Goal: Task Accomplishment & Management: Use online tool/utility

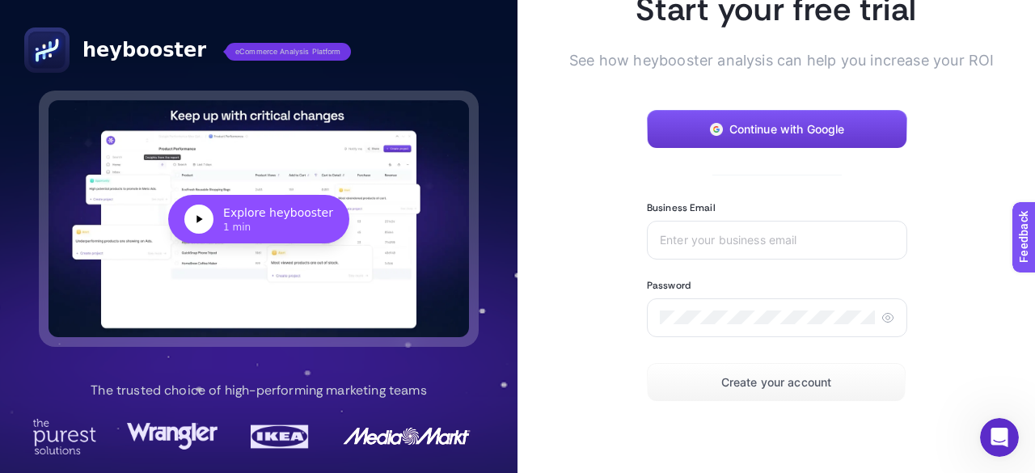
click at [748, 123] on span "Continue with Google" at bounding box center [787, 129] width 116 height 13
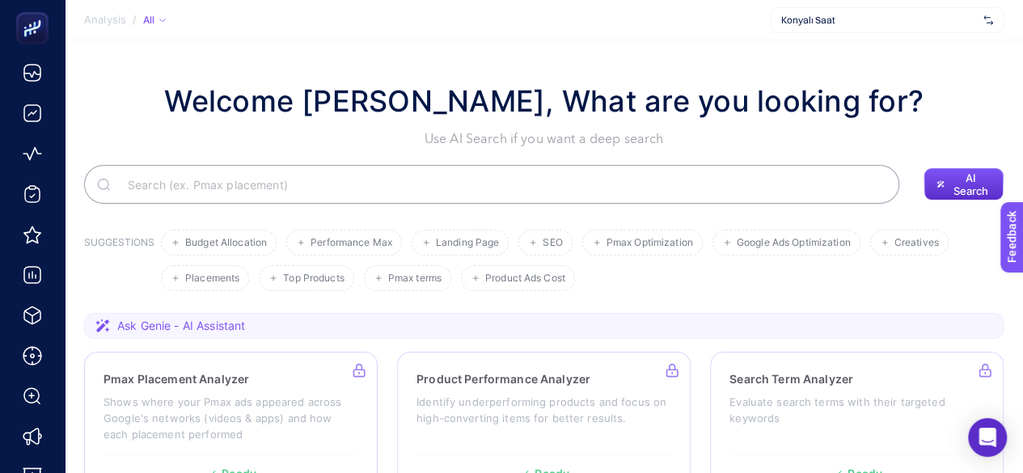
drag, startPoint x: 931, startPoint y: 32, endPoint x: 923, endPoint y: 25, distance: 10.4
click at [923, 25] on div "Konyalı Saat" at bounding box center [887, 20] width 233 height 26
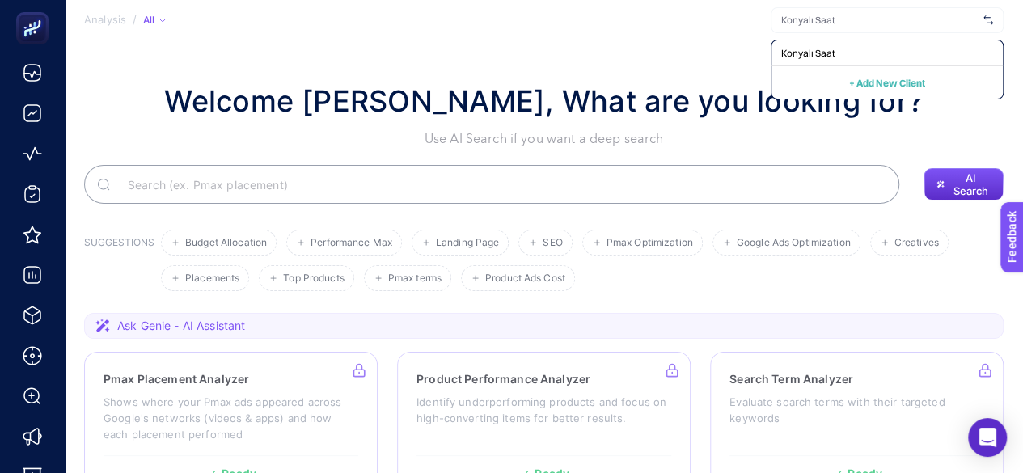
click at [923, 25] on input "text" at bounding box center [879, 20] width 196 height 13
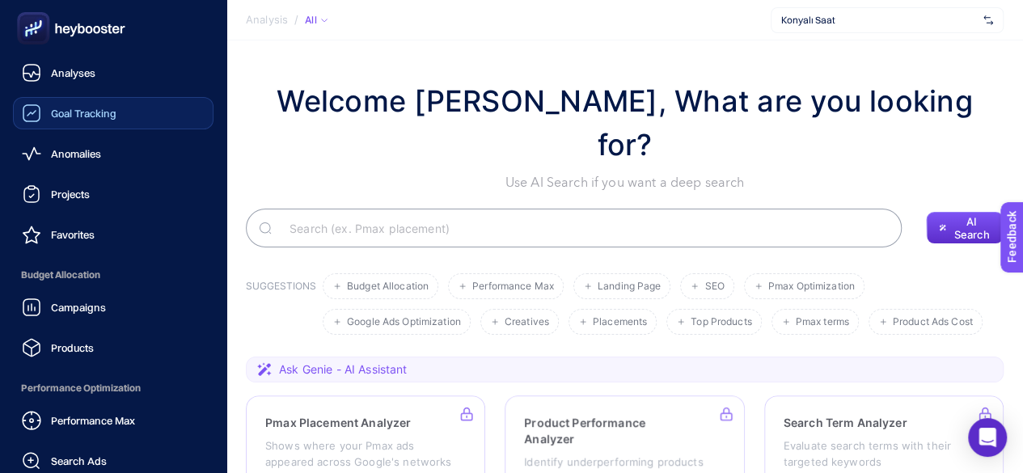
click at [71, 116] on span "Goal Tracking" at bounding box center [84, 113] width 66 height 13
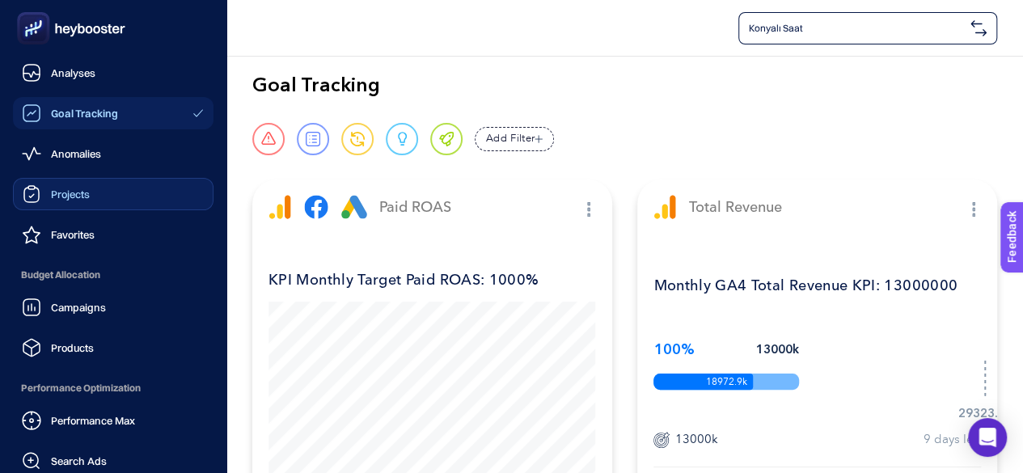
click at [86, 188] on span "Projects" at bounding box center [70, 194] width 39 height 13
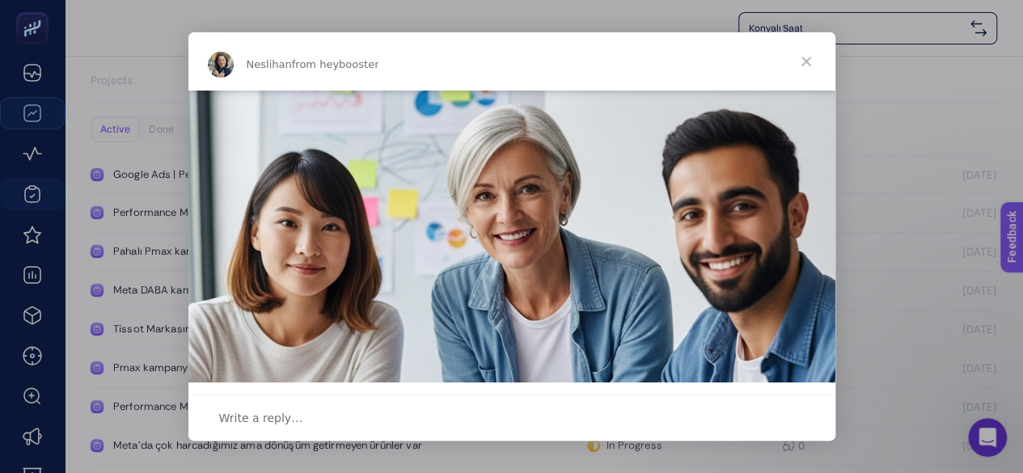
scroll to position [323, 0]
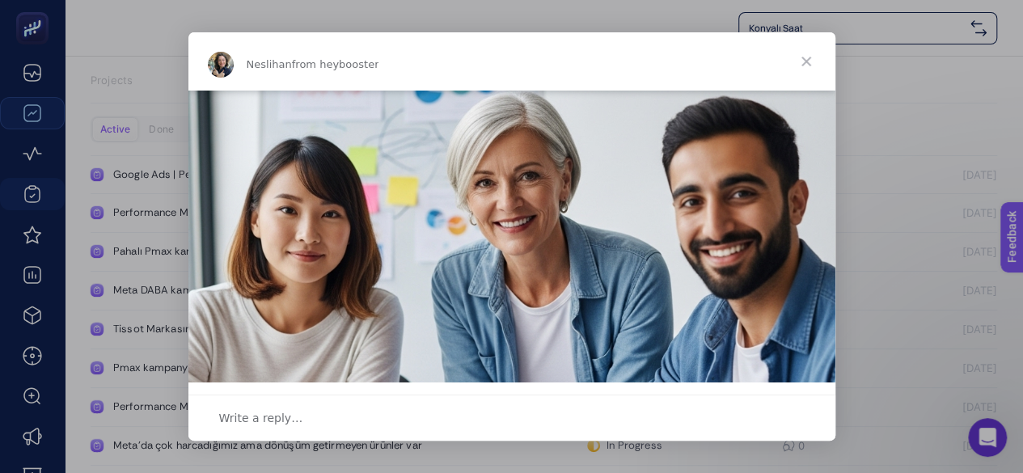
click at [805, 62] on span "Close" at bounding box center [806, 61] width 58 height 58
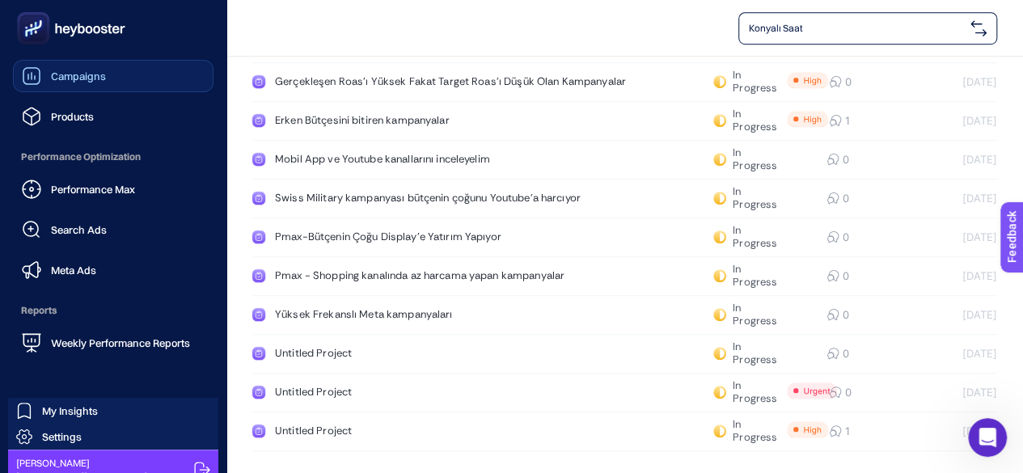
scroll to position [246, 0]
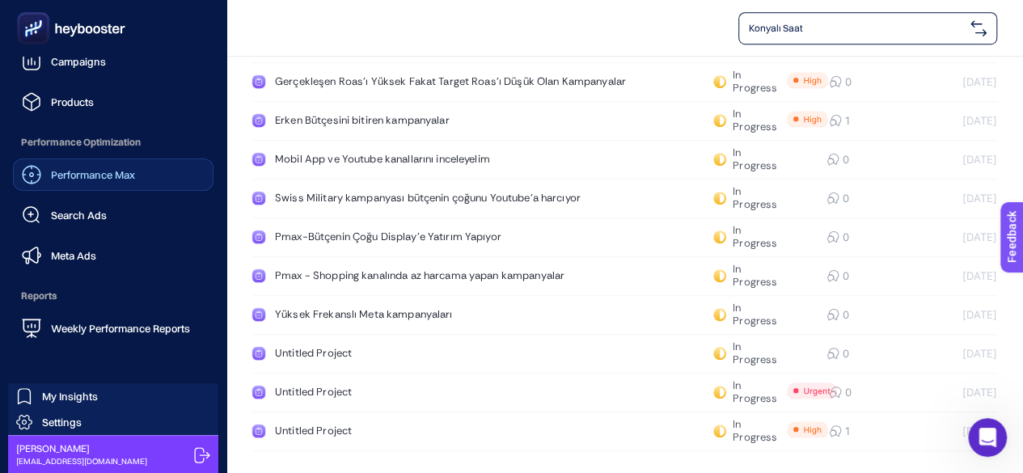
click at [95, 163] on link "Performance Max" at bounding box center [113, 175] width 201 height 32
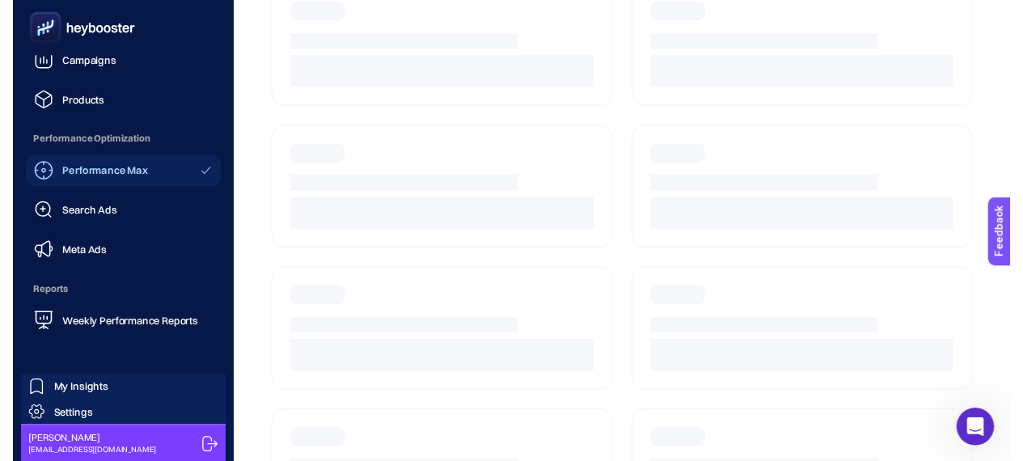
scroll to position [149, 0]
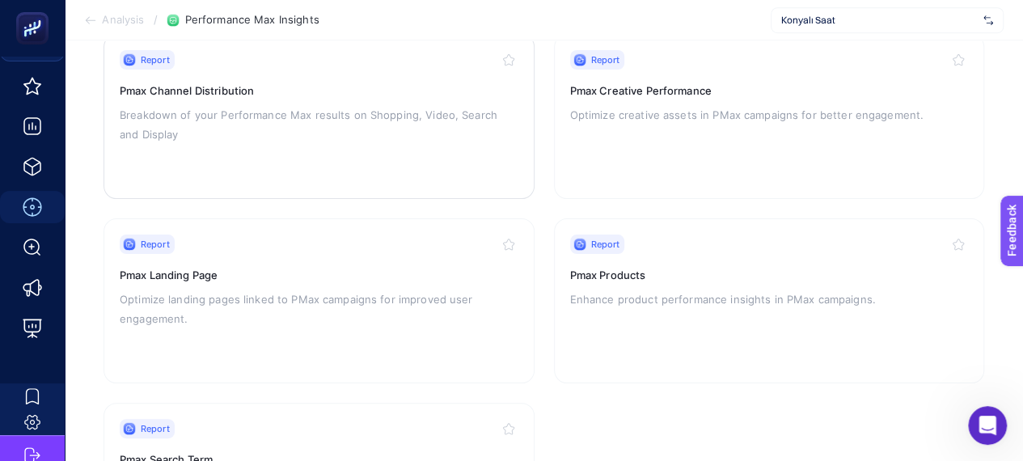
click at [385, 136] on p "Breakdown of your Performance Max results on Shopping, Video, Search and Display" at bounding box center [319, 124] width 399 height 39
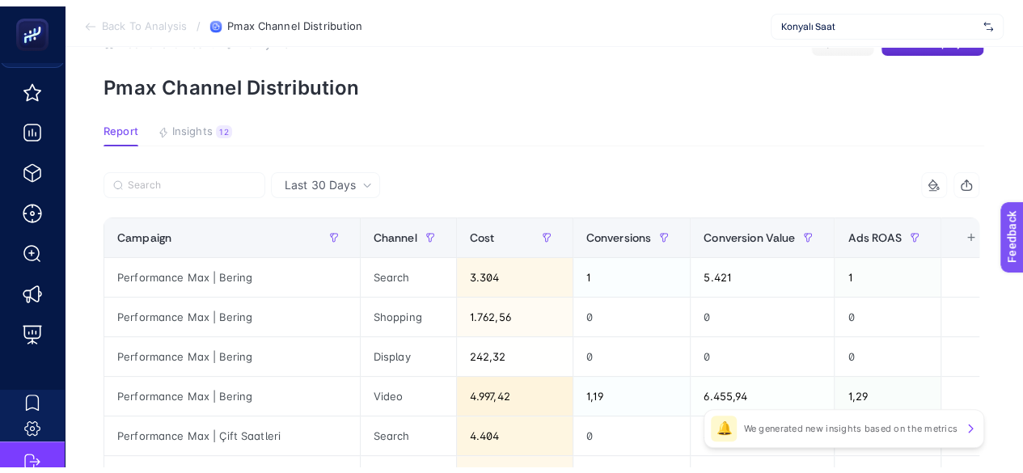
scroll to position [49, 0]
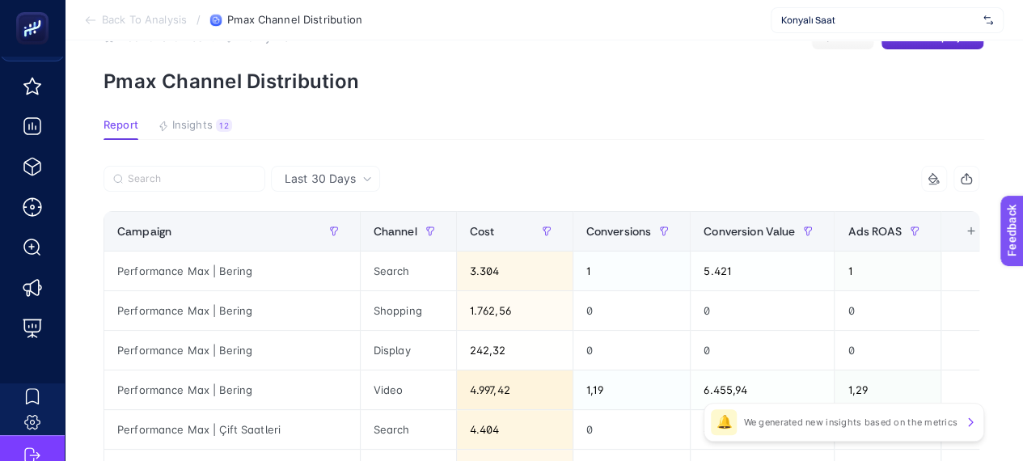
click at [186, 124] on span "Insights" at bounding box center [192, 125] width 40 height 13
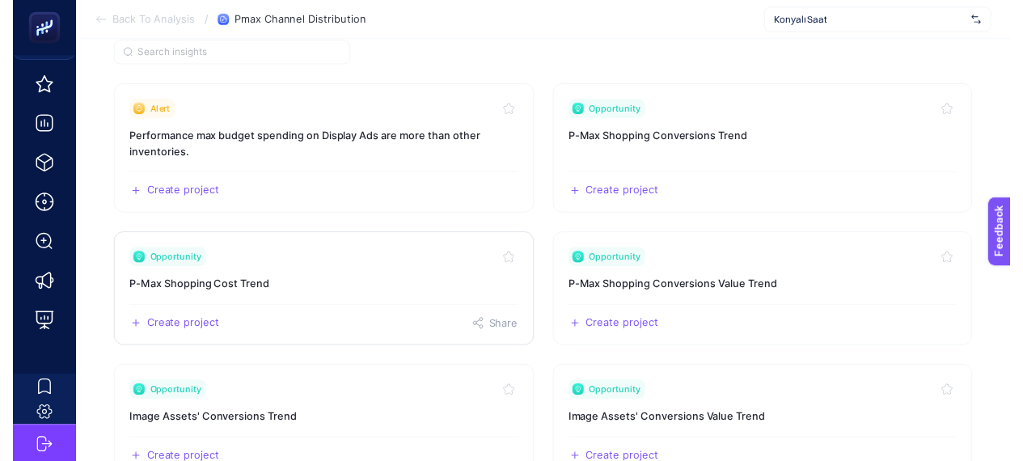
scroll to position [0, 0]
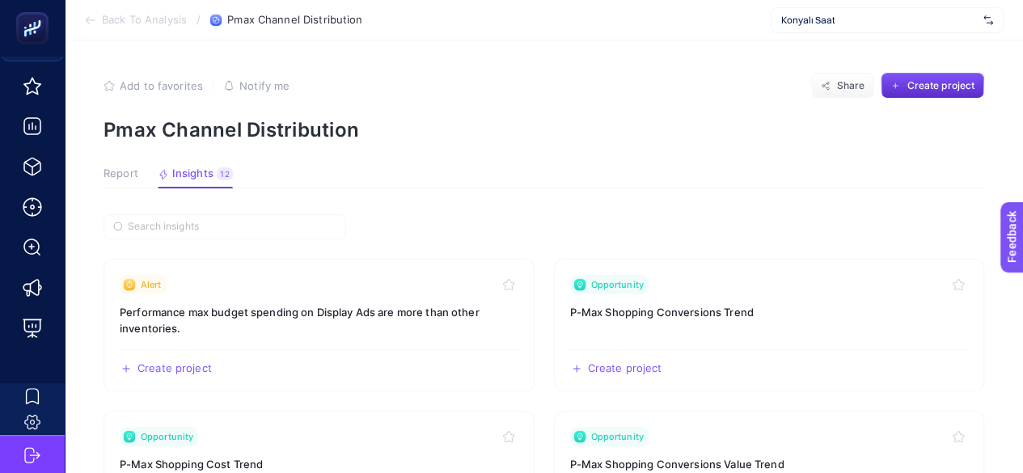
click at [118, 170] on span "Report" at bounding box center [121, 173] width 35 height 13
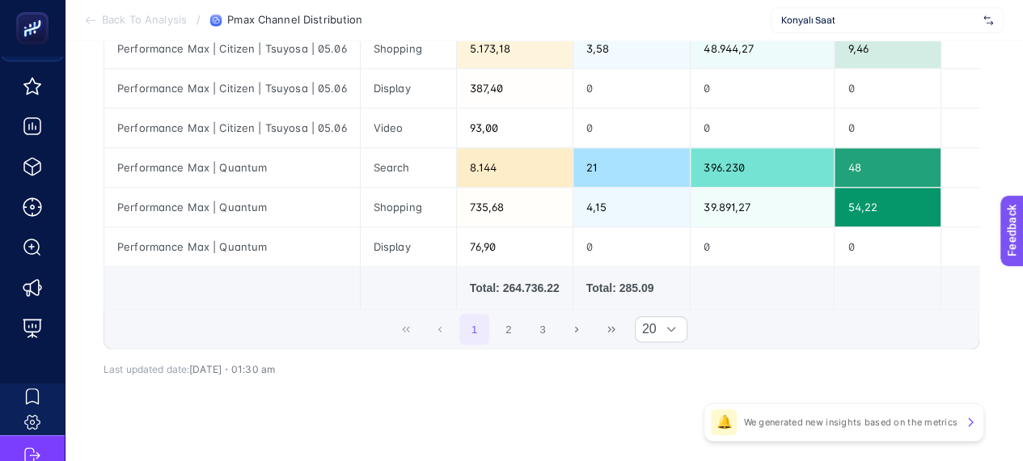
scroll to position [833, 0]
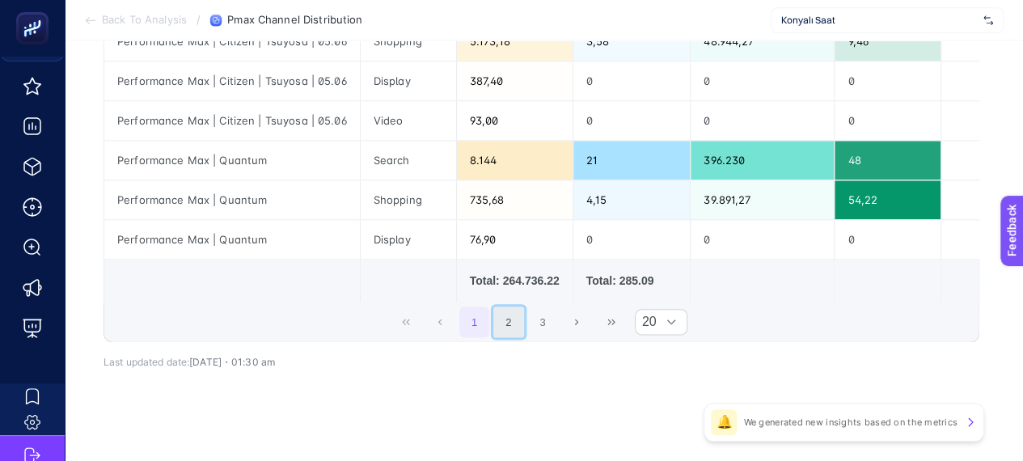
click at [505, 322] on button "2" at bounding box center [508, 321] width 31 height 31
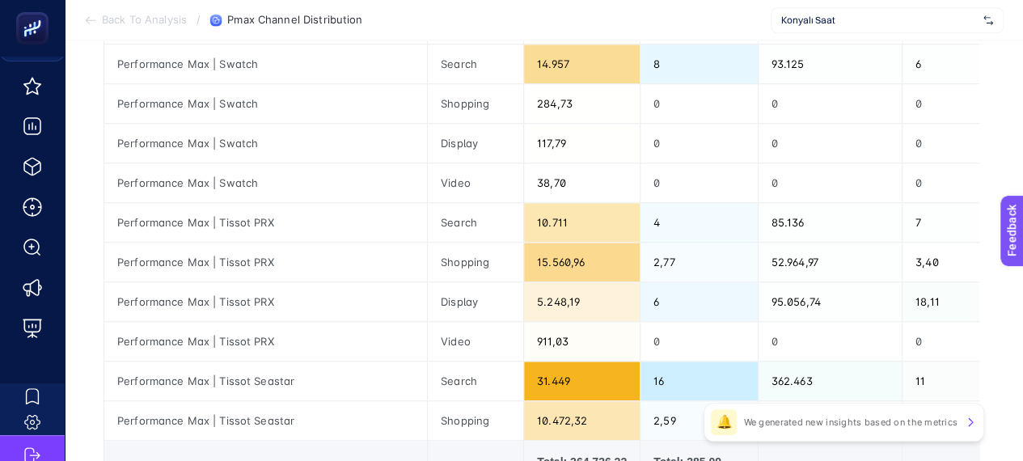
scroll to position [651, 0]
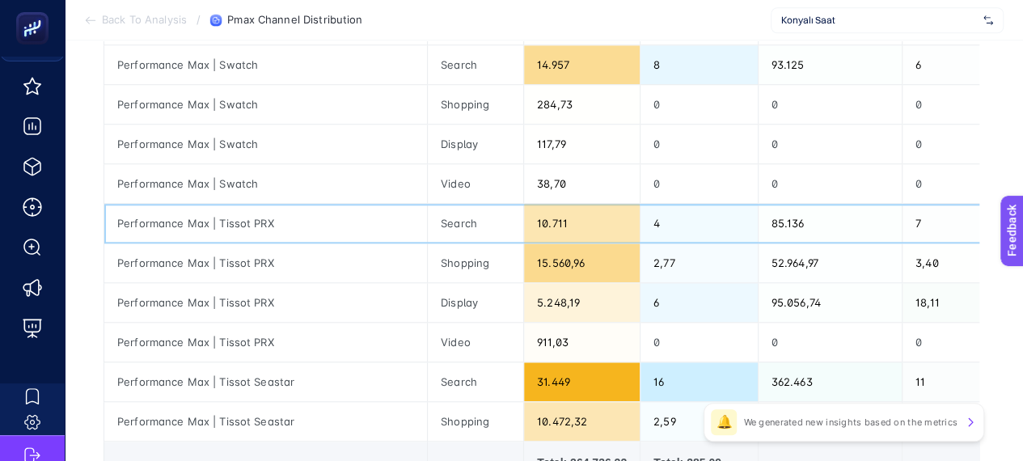
click at [505, 204] on div "Search" at bounding box center [475, 223] width 95 height 39
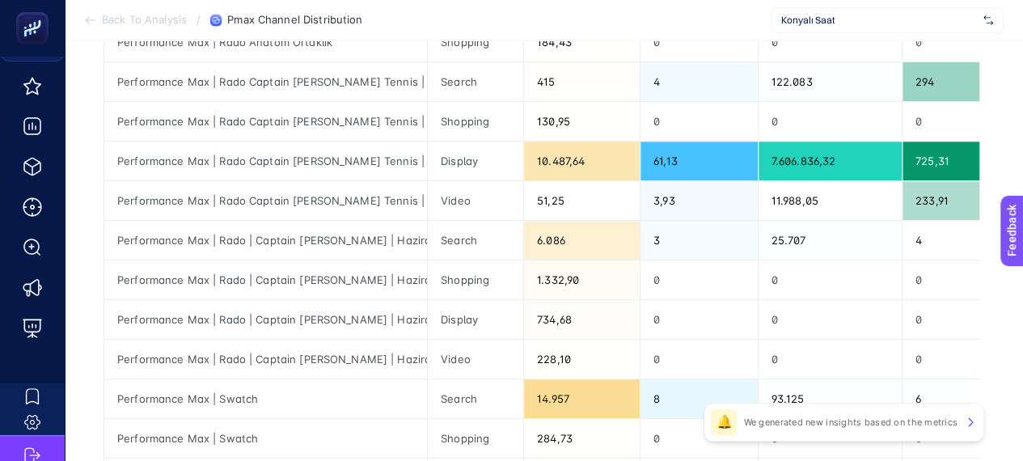
scroll to position [0, 0]
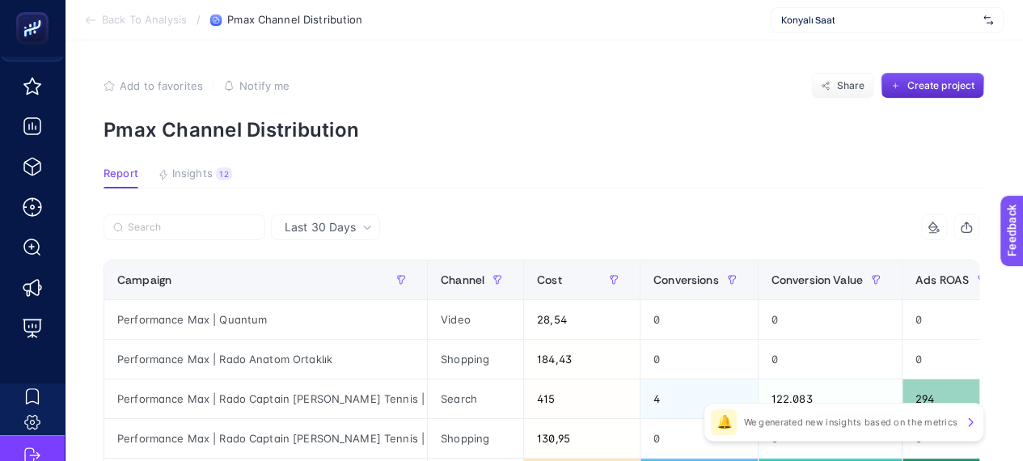
click at [319, 228] on span "Last 30 Days" at bounding box center [320, 227] width 71 height 16
click at [327, 289] on li "Last 7 Days" at bounding box center [325, 290] width 99 height 29
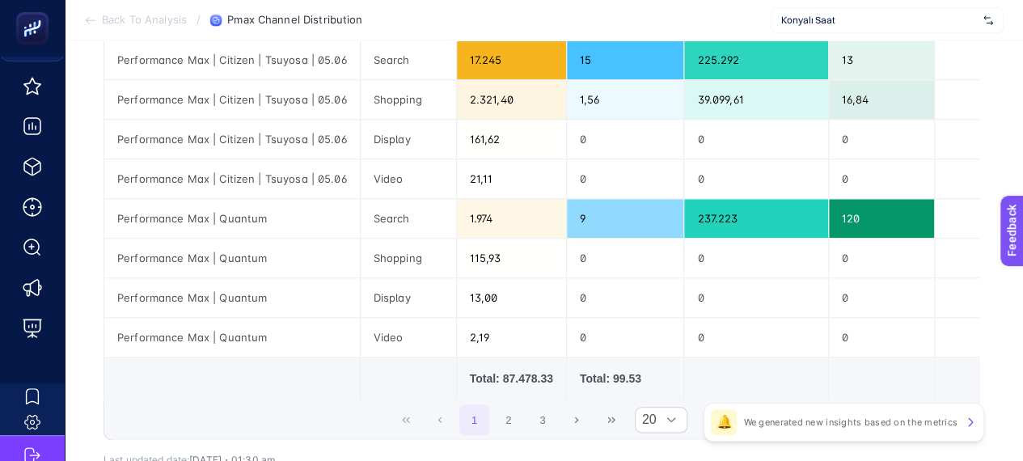
scroll to position [745, 0]
